Goal: Check status: Check status

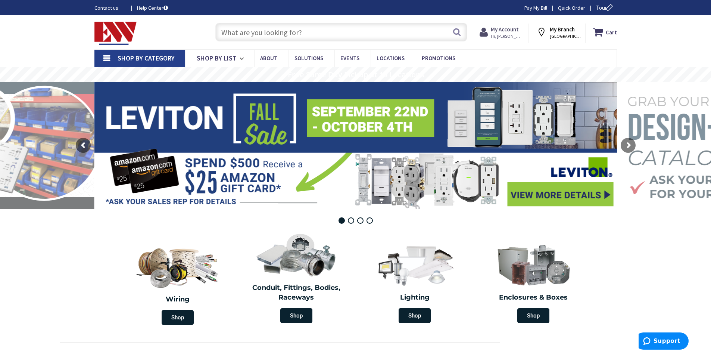
click at [504, 32] on span "My Account Hi, Alex" at bounding box center [507, 31] width 32 height 13
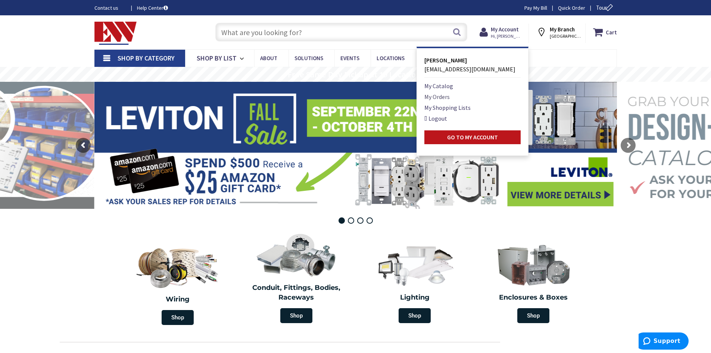
click at [443, 98] on link "My Orders" at bounding box center [436, 96] width 25 height 9
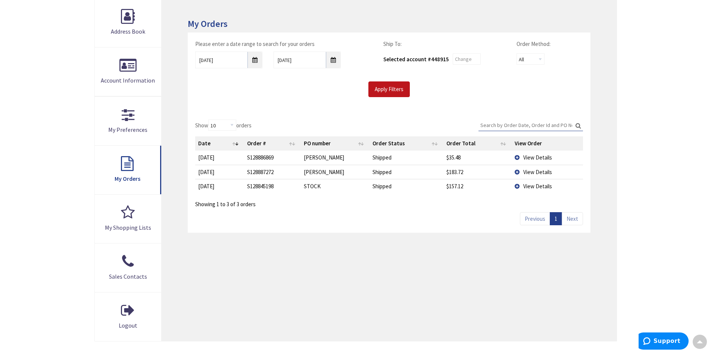
click at [517, 158] on td "View Details" at bounding box center [547, 157] width 71 height 14
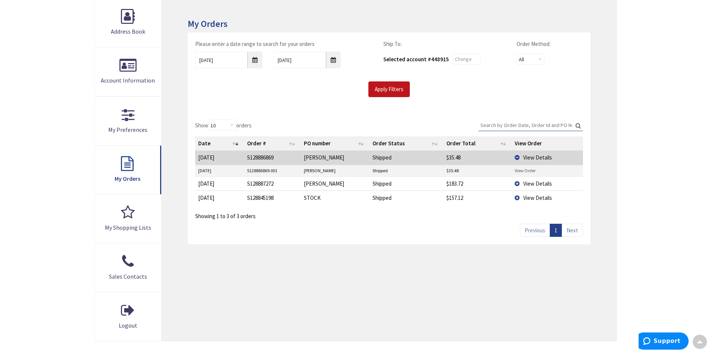
click at [523, 170] on link "View Order" at bounding box center [525, 170] width 21 height 6
click at [517, 157] on td "View Details" at bounding box center [547, 157] width 71 height 14
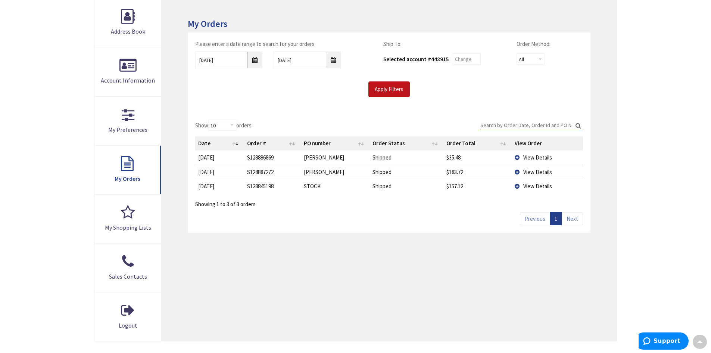
click at [517, 172] on td "View Details" at bounding box center [547, 172] width 71 height 14
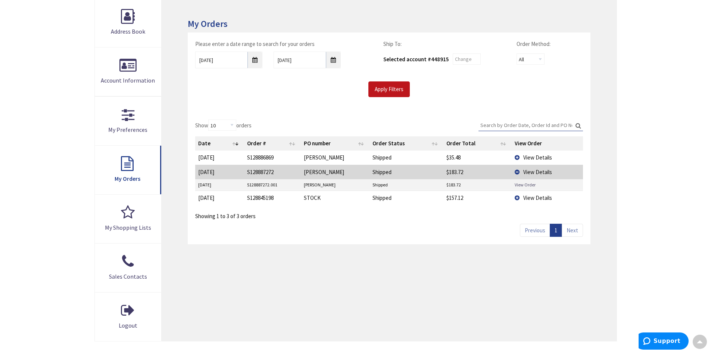
click at [517, 184] on link "View Order" at bounding box center [525, 184] width 21 height 6
click at [515, 172] on td "View Details" at bounding box center [547, 172] width 71 height 14
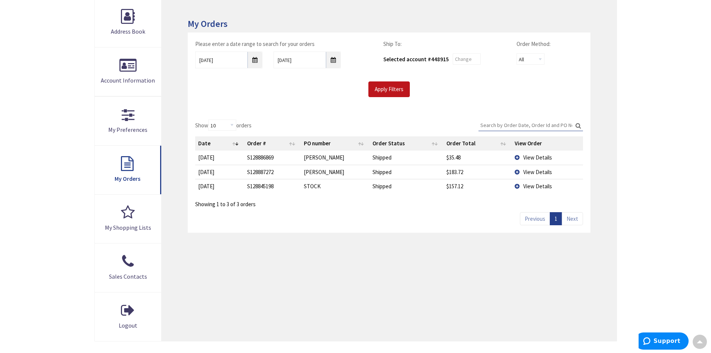
click at [517, 185] on td "View Details" at bounding box center [547, 186] width 71 height 14
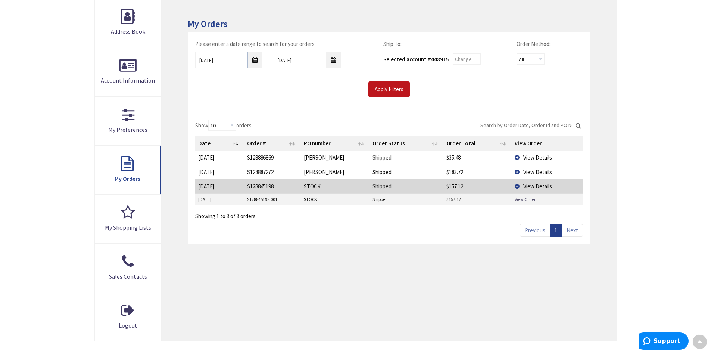
click at [523, 200] on link "View Order" at bounding box center [525, 199] width 21 height 6
click at [519, 186] on td "View Details" at bounding box center [547, 186] width 71 height 14
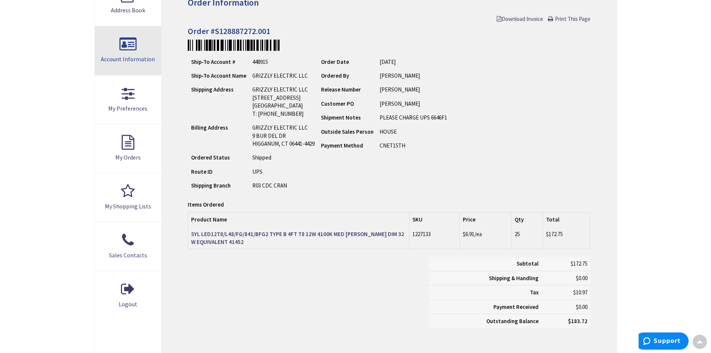
scroll to position [112, 0]
